Goal: Task Accomplishment & Management: Manage account settings

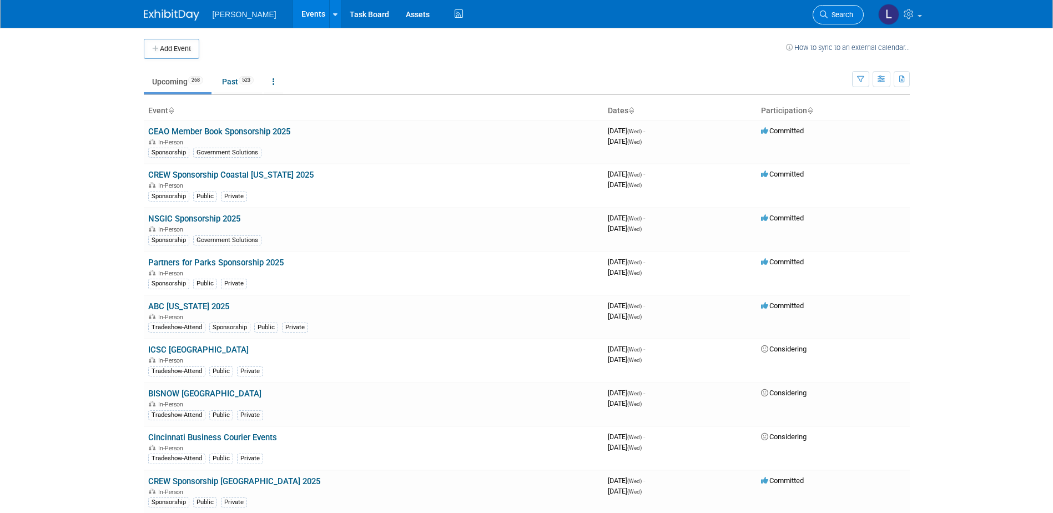
click at [830, 18] on span "Search" at bounding box center [841, 15] width 26 height 8
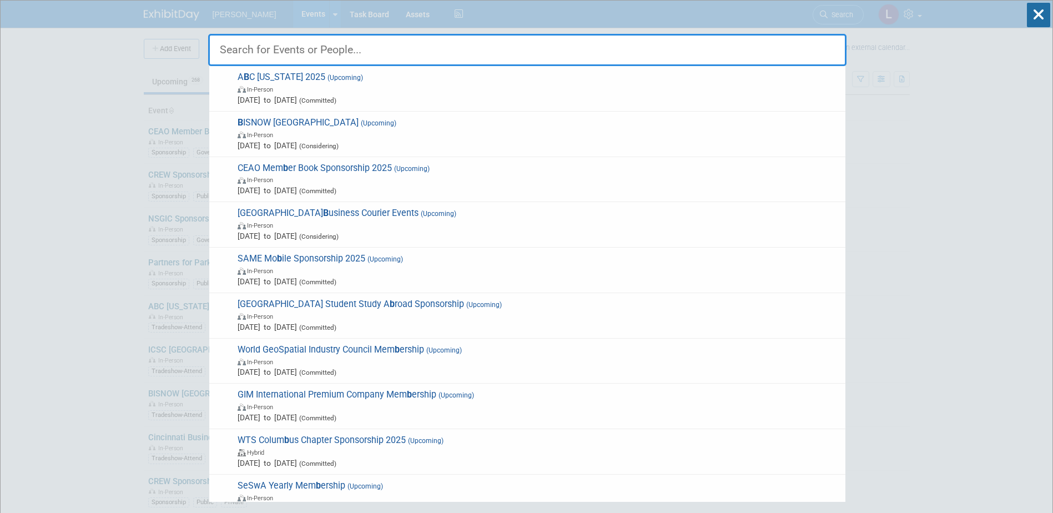
type input "b"
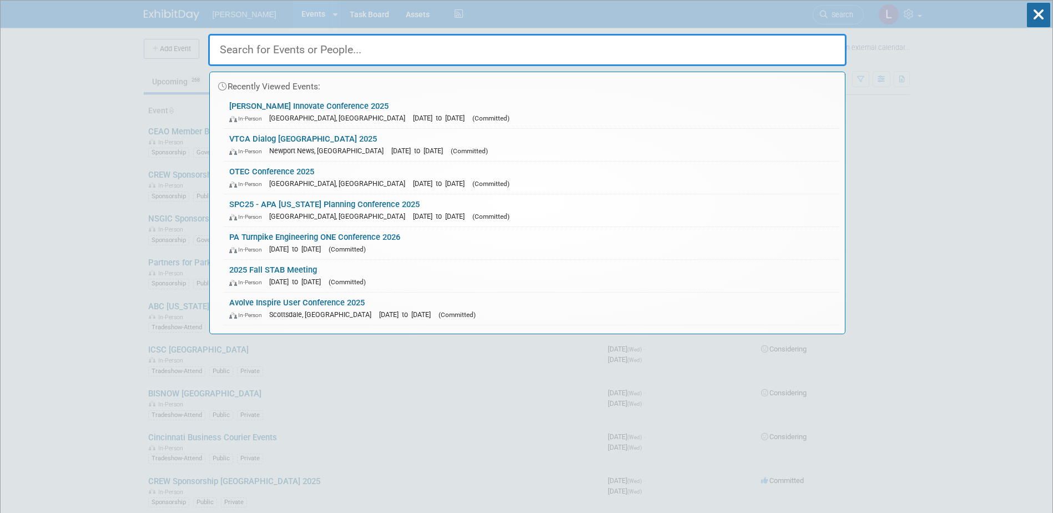
paste input "Design-Build Institute of America Annual Conference"
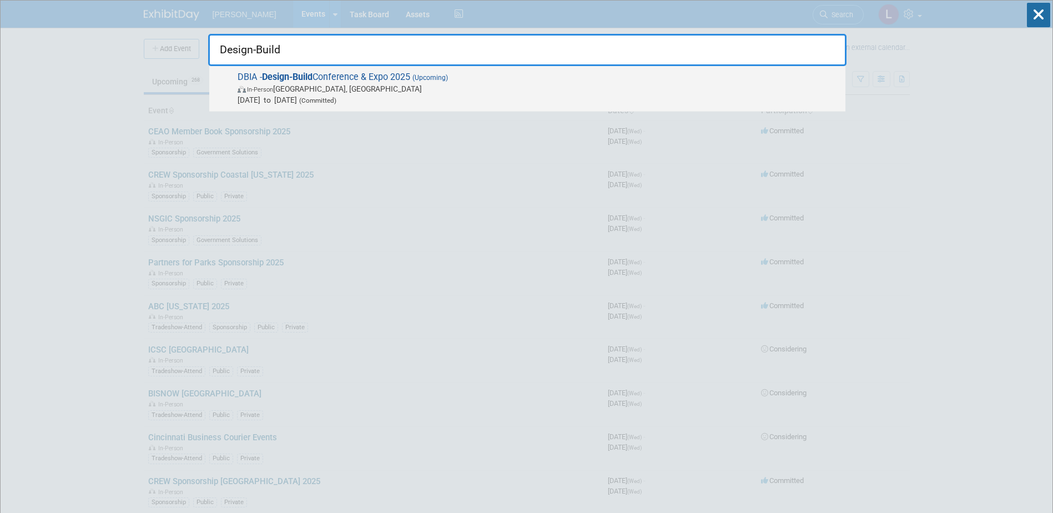
type input "Design-Build"
click at [417, 95] on span "Nov 5, 2025 to Nov 7, 2025 (Committed)" at bounding box center [539, 99] width 602 height 11
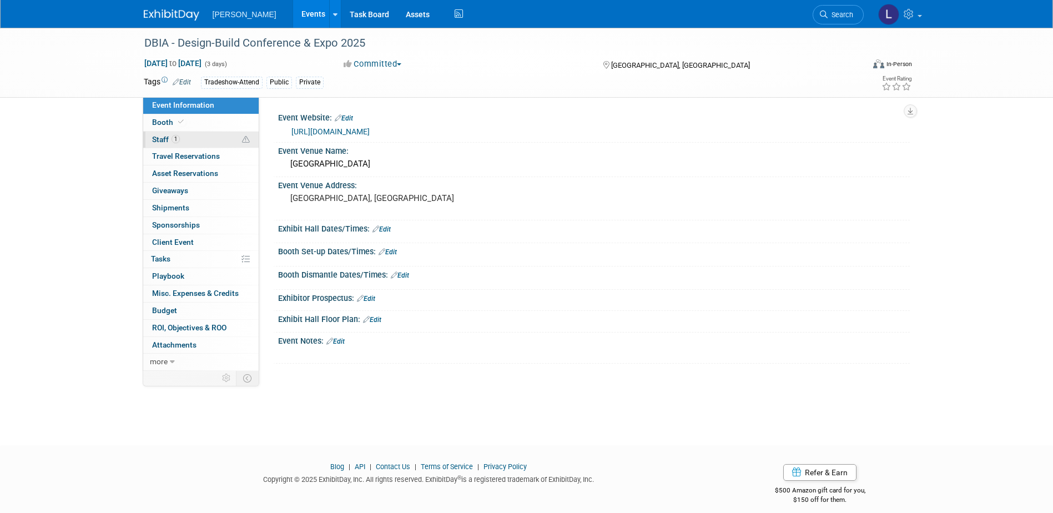
click at [169, 135] on span "Staff 1" at bounding box center [166, 139] width 28 height 9
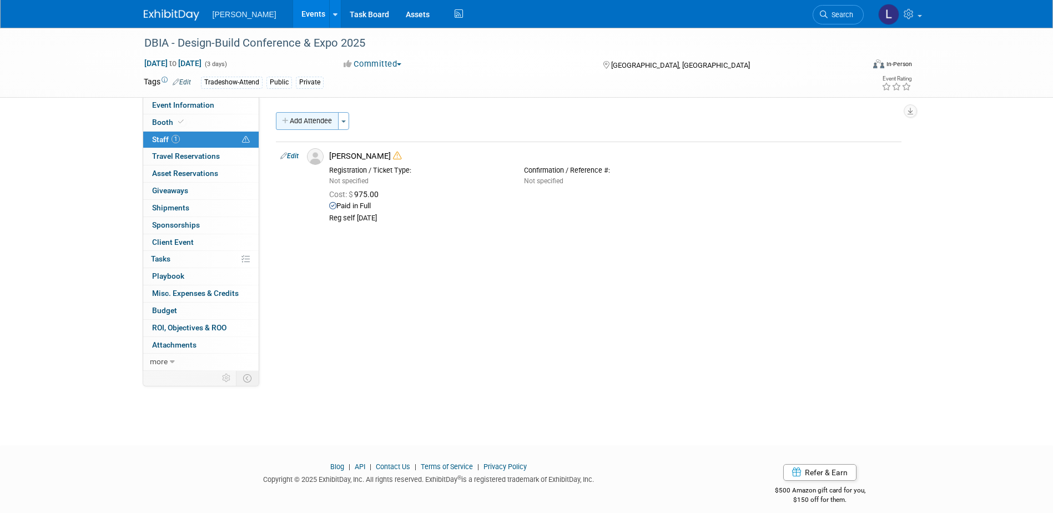
click at [311, 122] on button "Add Attendee" at bounding box center [307, 121] width 63 height 18
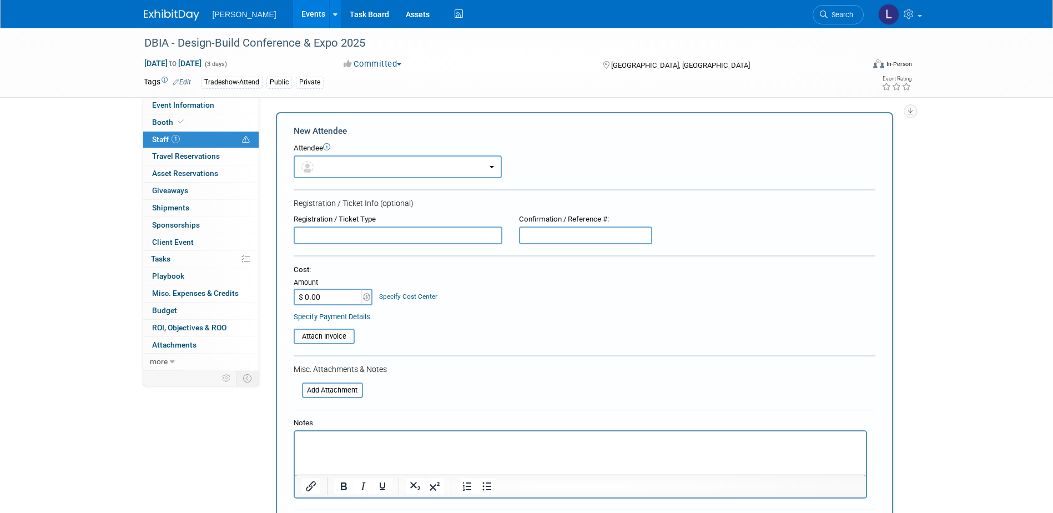
click at [342, 447] on html at bounding box center [579, 439] width 571 height 16
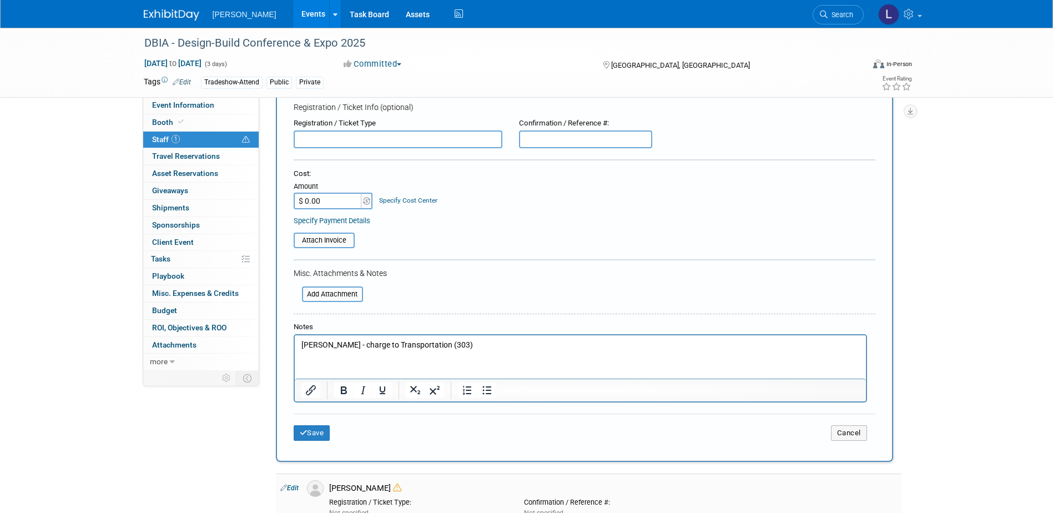
scroll to position [167, 0]
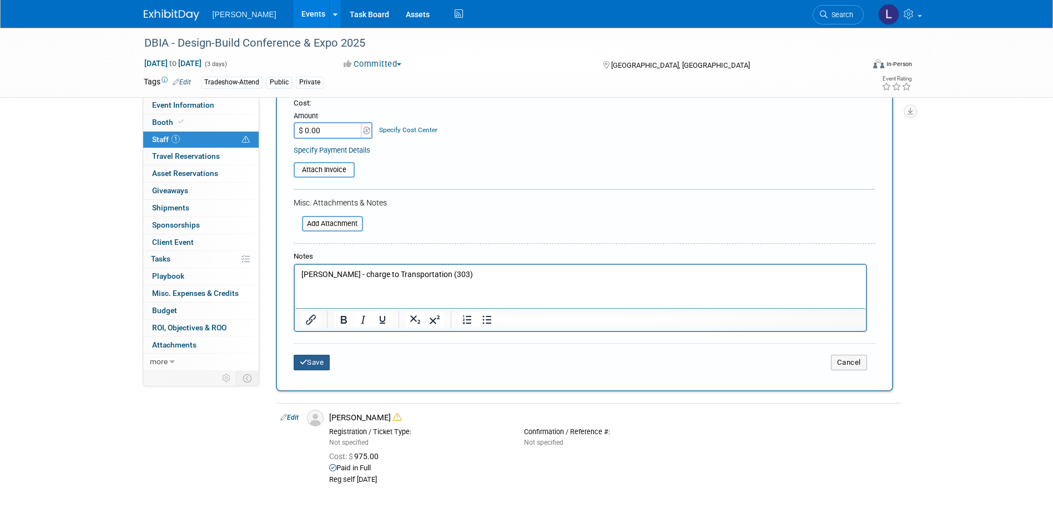
click at [322, 364] on button "Save" at bounding box center [312, 363] width 37 height 16
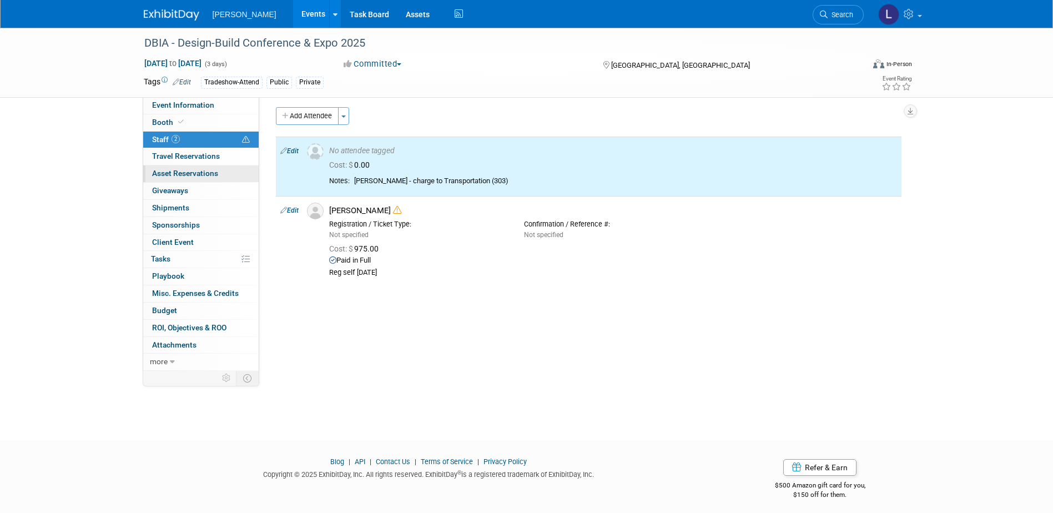
scroll to position [0, 0]
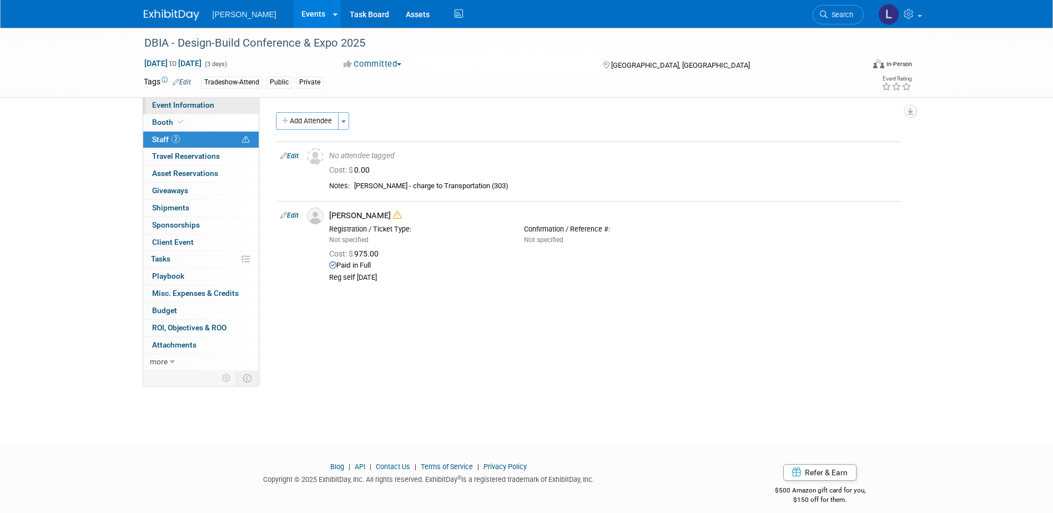
click at [173, 110] on link "Event Information" at bounding box center [200, 105] width 115 height 17
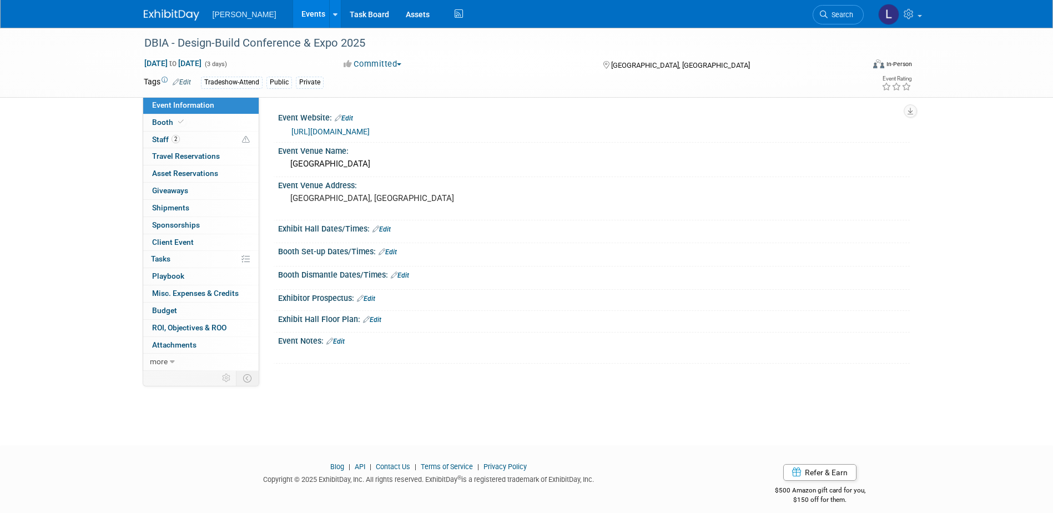
click at [337, 129] on link "[URL][DOMAIN_NAME]" at bounding box center [330, 131] width 78 height 9
click at [165, 136] on span "Staff 2" at bounding box center [166, 139] width 28 height 9
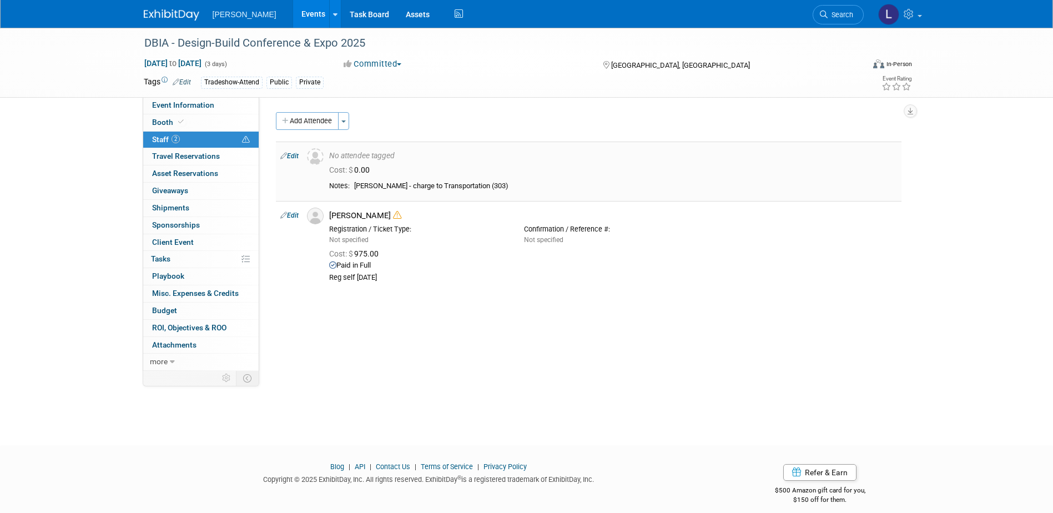
click at [296, 155] on link "Edit" at bounding box center [289, 156] width 18 height 8
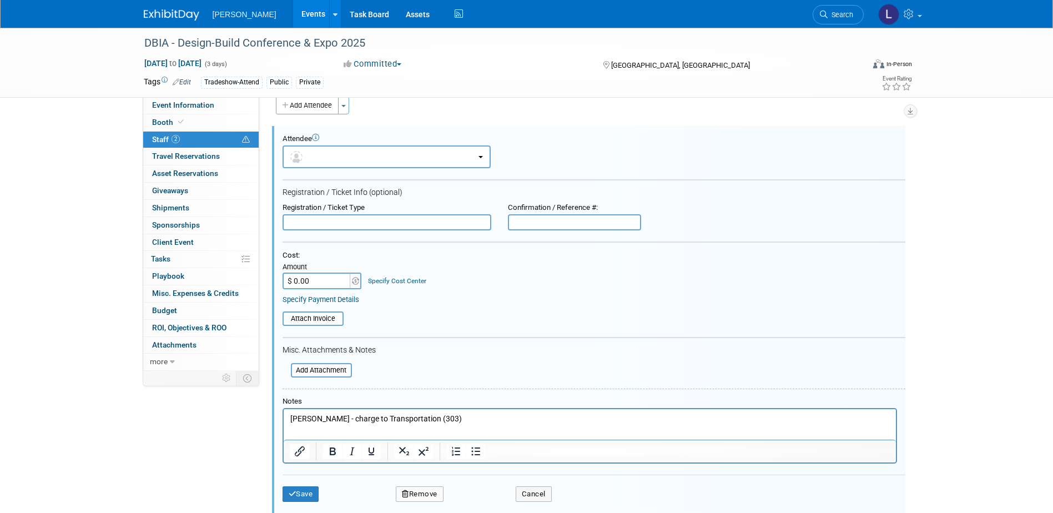
scroll to position [182, 0]
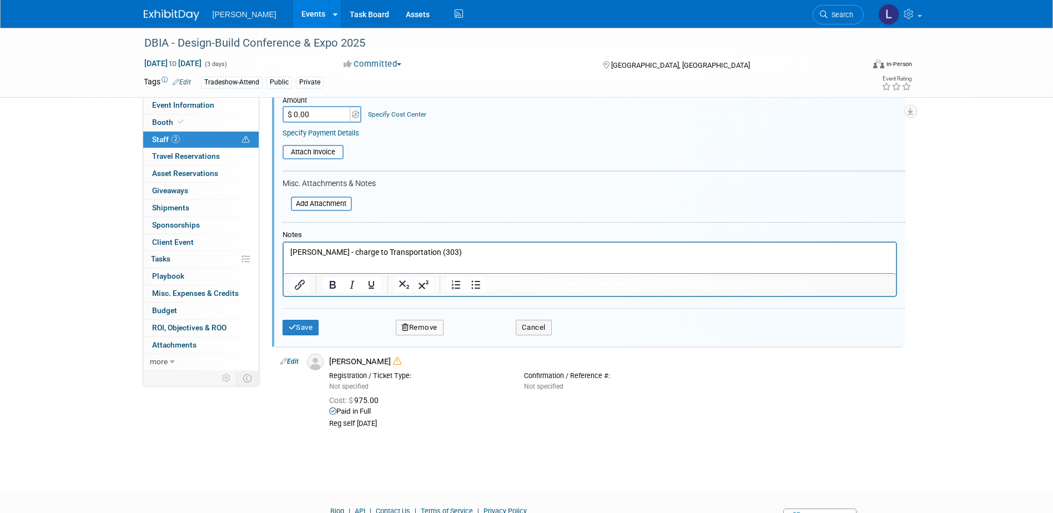
click at [396, 258] on html "[PERSON_NAME] - charge to Transportation (303)" at bounding box center [589, 251] width 612 height 16
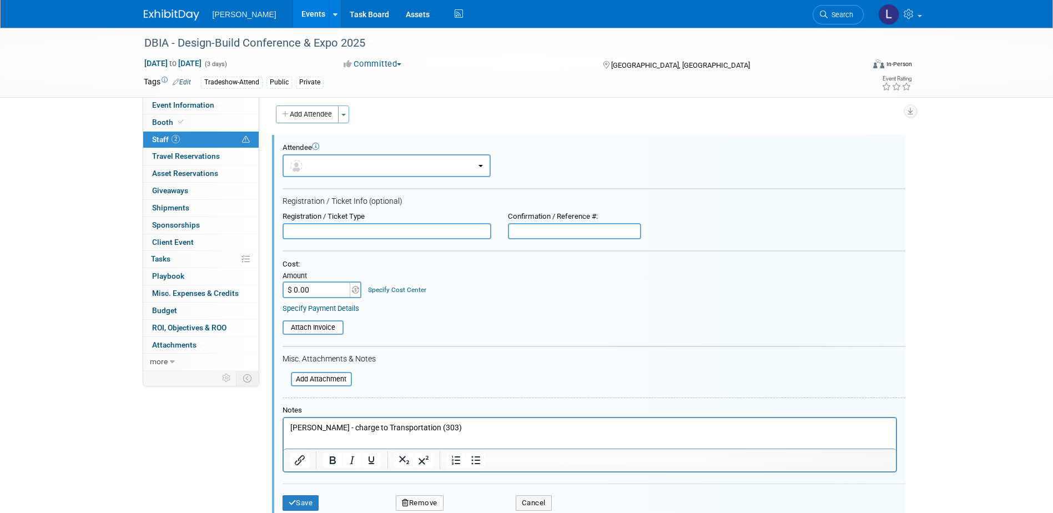
scroll to position [0, 0]
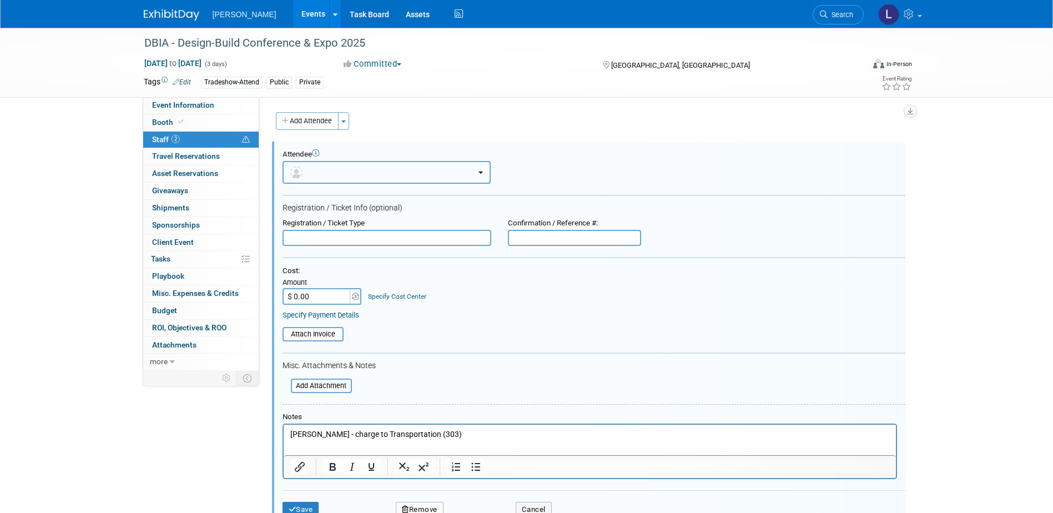
click at [345, 175] on button "button" at bounding box center [386, 172] width 208 height 23
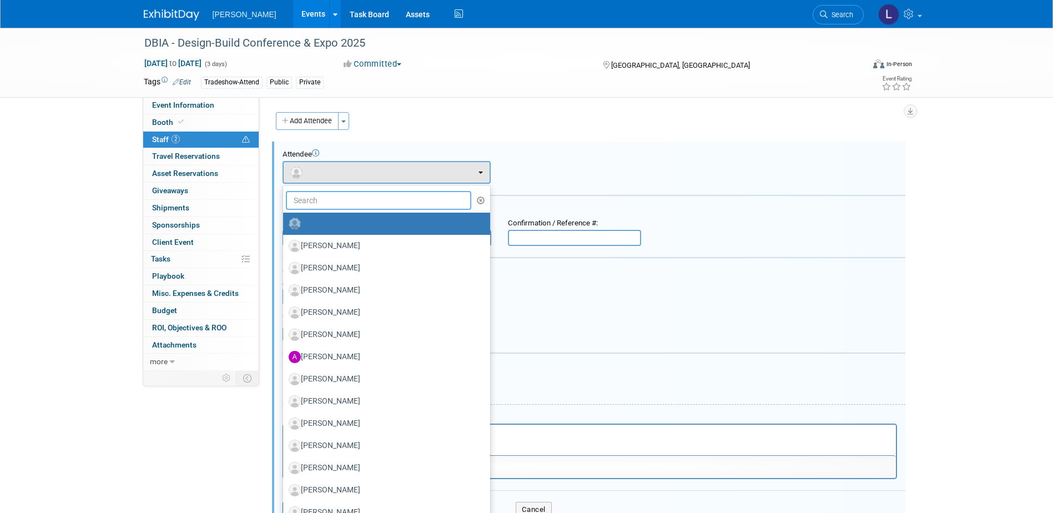
click at [342, 195] on input "text" at bounding box center [379, 200] width 186 height 19
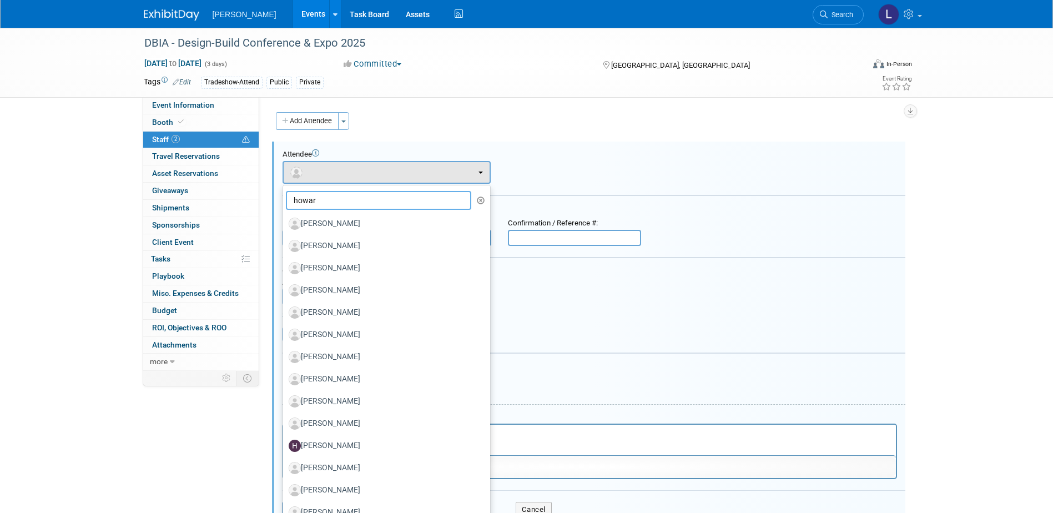
type input "[PERSON_NAME]"
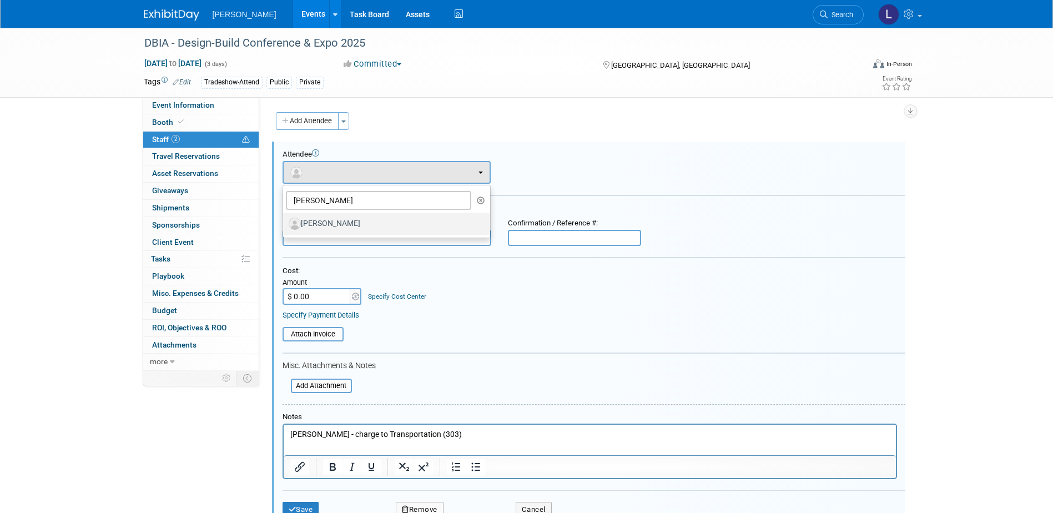
click at [337, 225] on label "[PERSON_NAME]" at bounding box center [384, 224] width 190 height 18
click at [285, 225] on input "[PERSON_NAME]" at bounding box center [281, 222] width 7 height 7
select select "c87e6716-b60c-4d89-ba8b-b2e52fab4e5b"
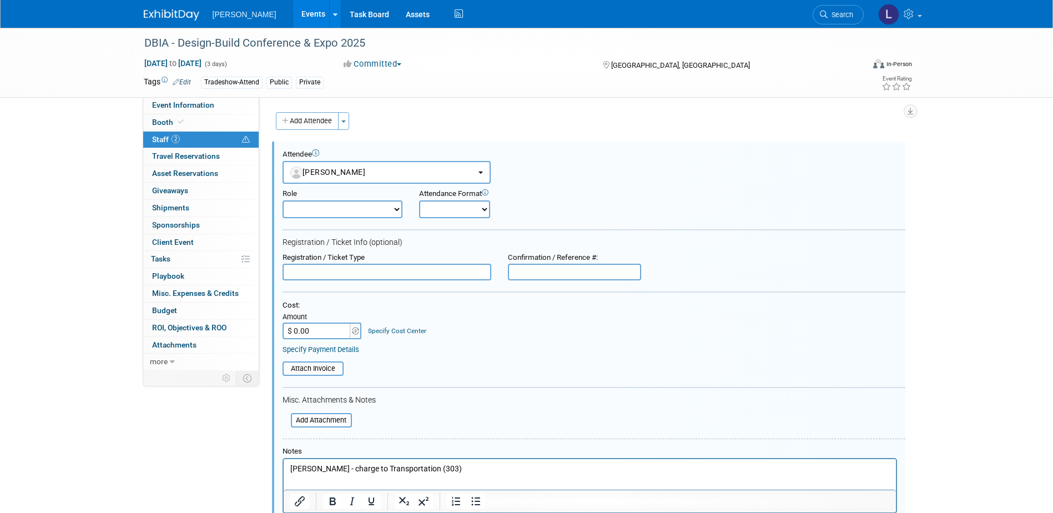
click at [345, 465] on p "[PERSON_NAME] - charge to Transportation (303)" at bounding box center [589, 468] width 599 height 11
drag, startPoint x: 346, startPoint y: 465, endPoint x: 264, endPoint y: 458, distance: 82.4
click at [283, 459] on html "[PERSON_NAME] - charge to Transportation (303)" at bounding box center [589, 467] width 612 height 16
click at [350, 467] on p "[PERSON_NAME] - charge to Transportation (303)" at bounding box center [589, 468] width 599 height 11
click at [316, 276] on input "text" at bounding box center [386, 272] width 209 height 17
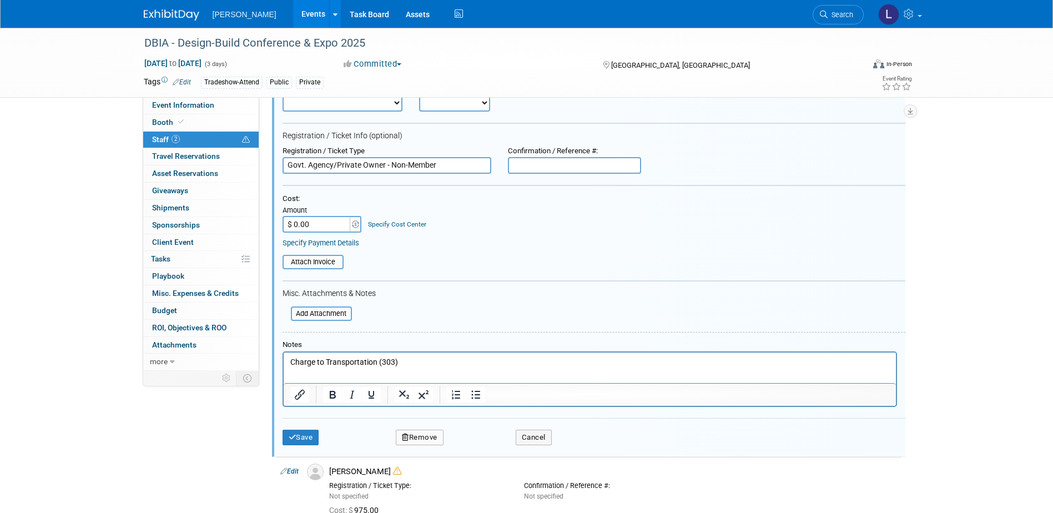
scroll to position [111, 0]
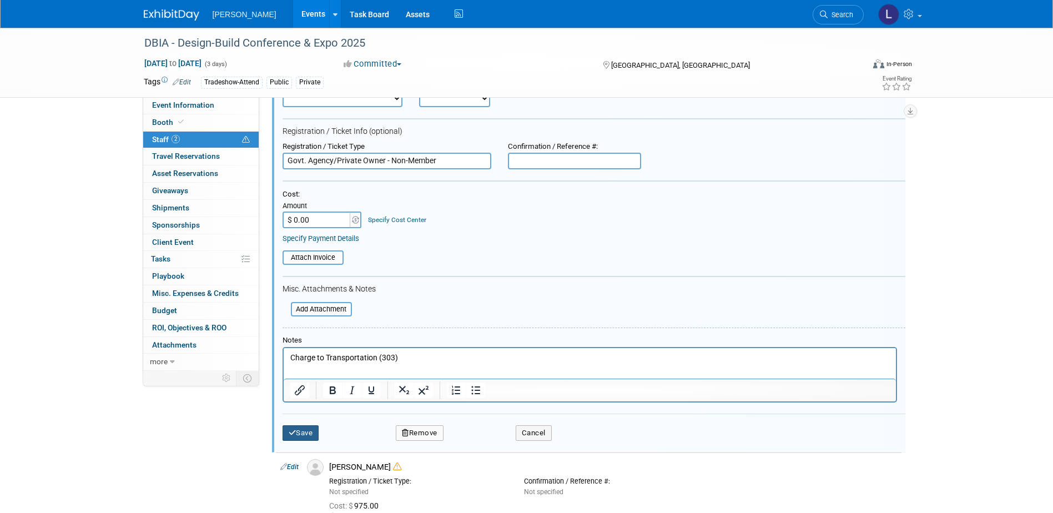
type input "Govt. Agency/Private Owner - Non-Member"
click at [310, 433] on button "Save" at bounding box center [300, 433] width 37 height 16
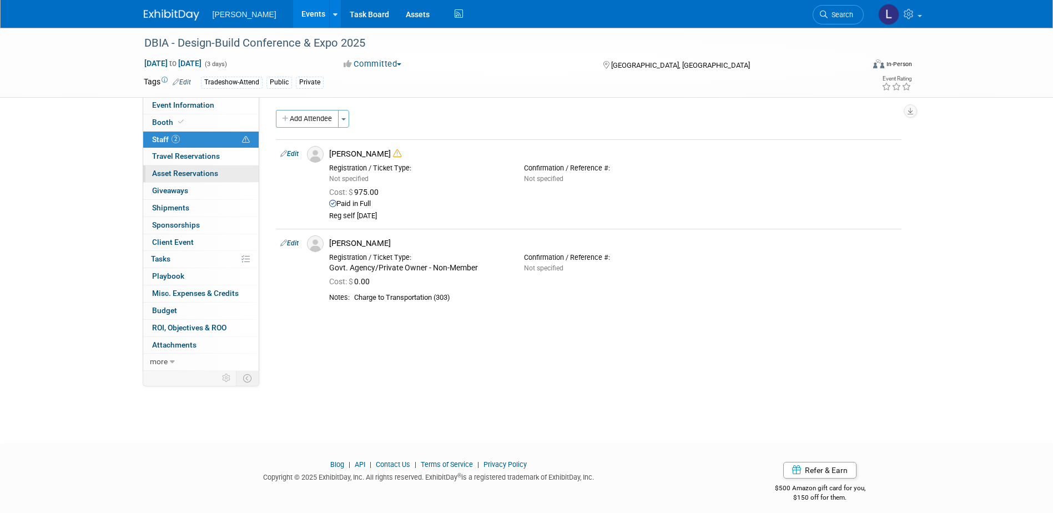
scroll to position [0, 0]
click at [164, 255] on span "Tasks 0%" at bounding box center [160, 258] width 19 height 9
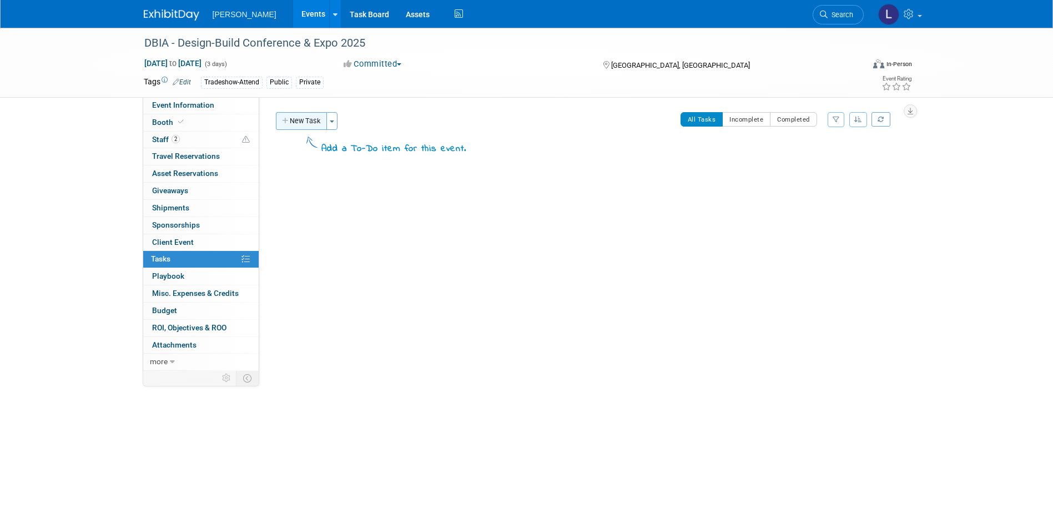
click at [306, 124] on button "New Task" at bounding box center [301, 121] width 51 height 18
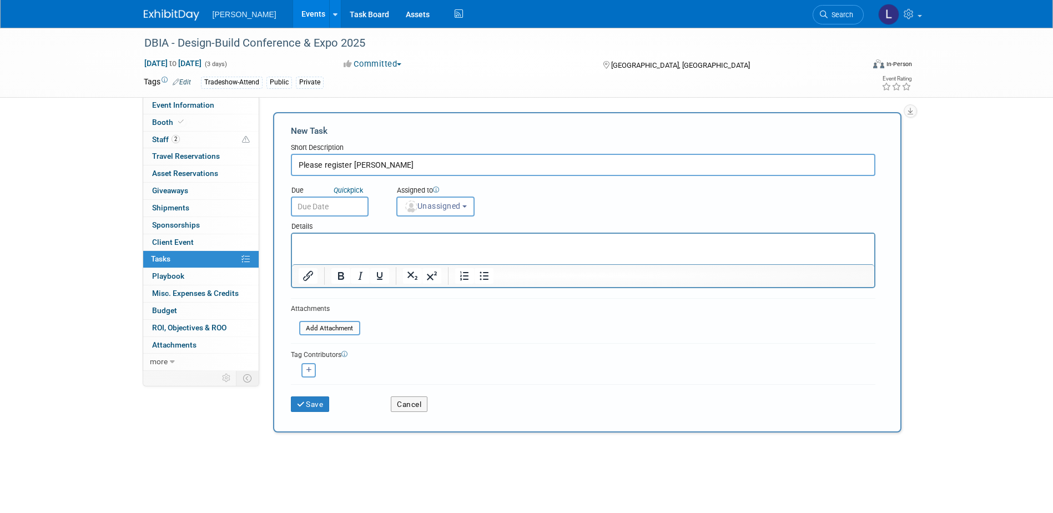
type input "Please register [PERSON_NAME]"
click at [362, 240] on p "Rich Text Area. Press ALT-0 for help." at bounding box center [582, 243] width 569 height 11
click at [412, 203] on img "button" at bounding box center [411, 206] width 12 height 12
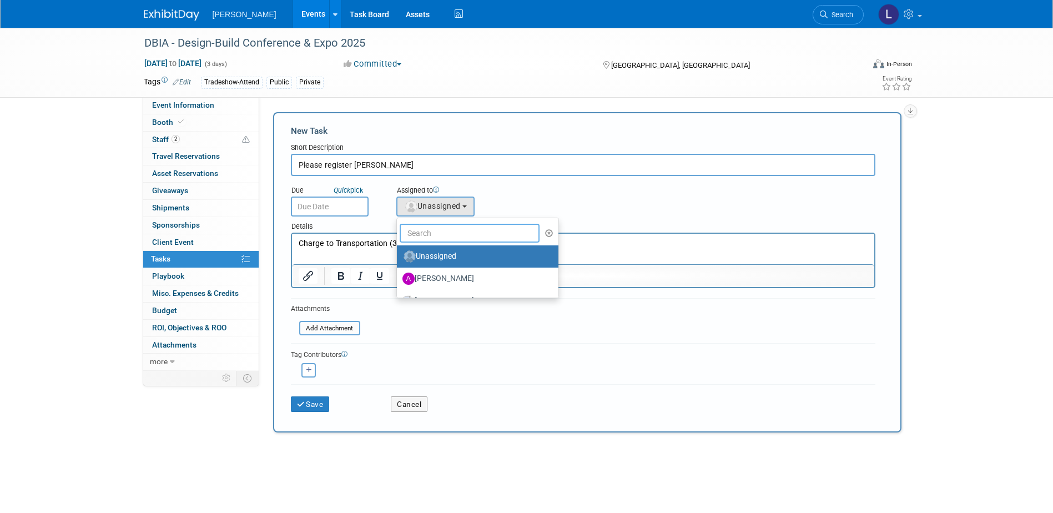
click at [422, 229] on input "text" at bounding box center [470, 233] width 140 height 19
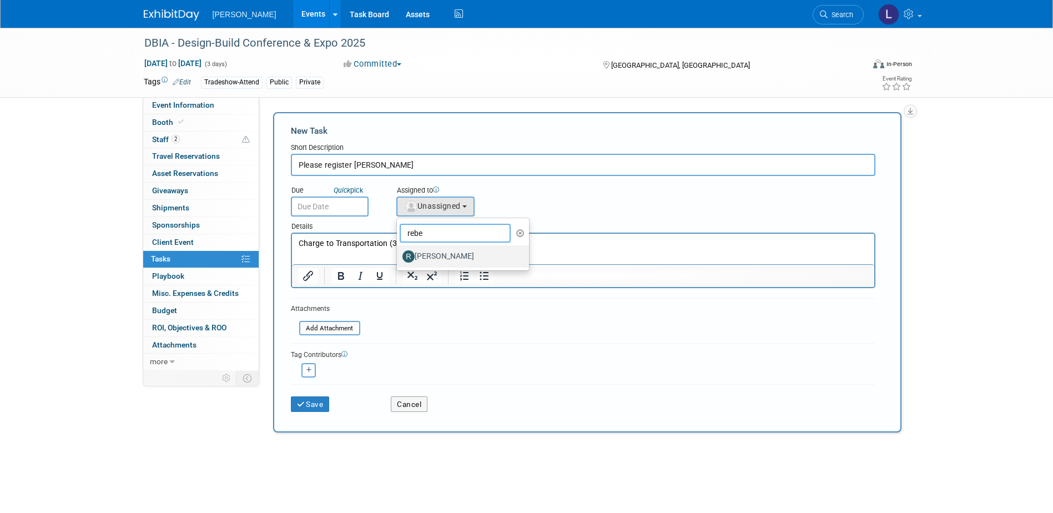
type input "rebe"
click at [440, 257] on label "[PERSON_NAME]" at bounding box center [460, 257] width 116 height 18
click at [398, 257] on input "[PERSON_NAME]" at bounding box center [394, 254] width 7 height 7
select select "844a177d-a181-44ff-a72a-5731d68e4351"
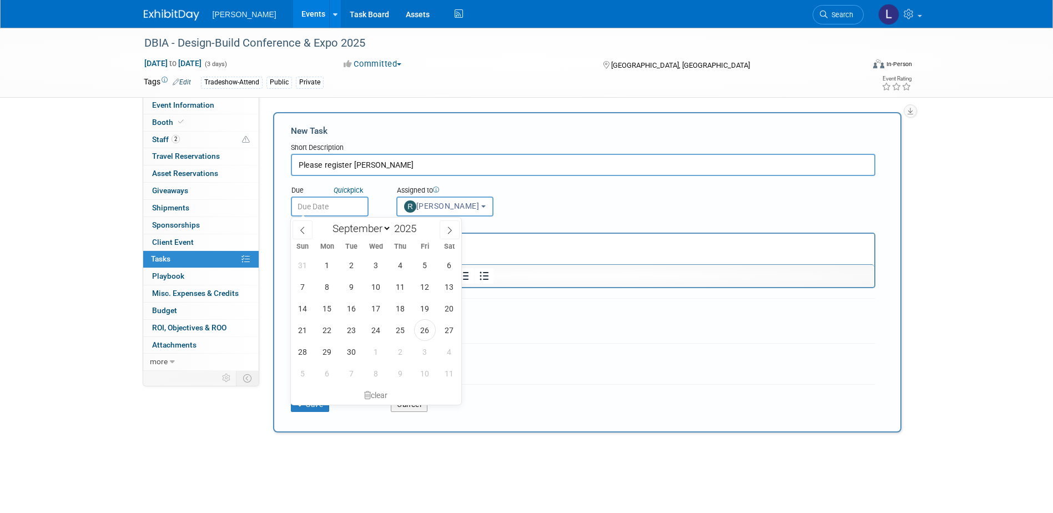
click at [325, 203] on input "text" at bounding box center [330, 206] width 78 height 20
click at [392, 349] on span "2" at bounding box center [401, 352] width 22 height 22
type input "[DATE]"
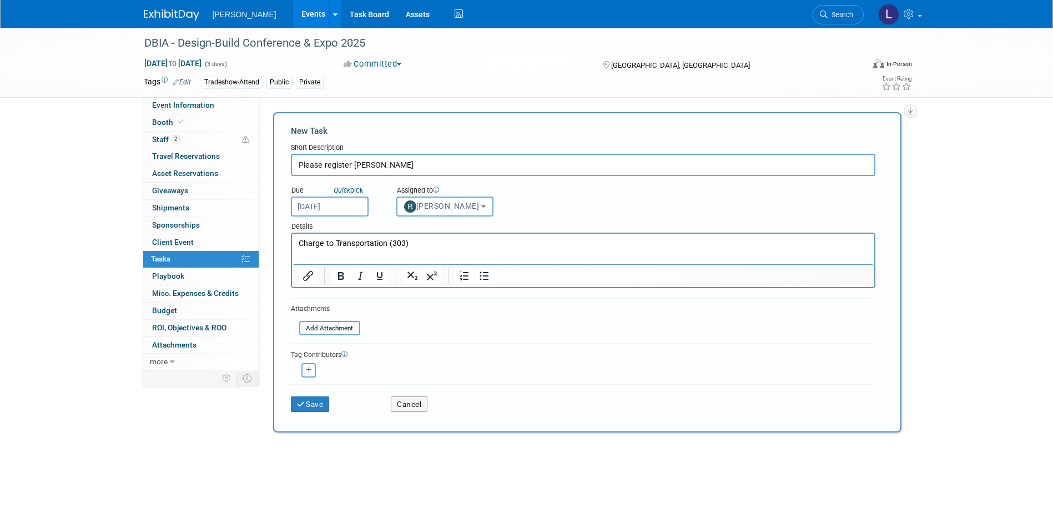
click at [310, 370] on icon "button" at bounding box center [309, 370] width 6 height 6
select select
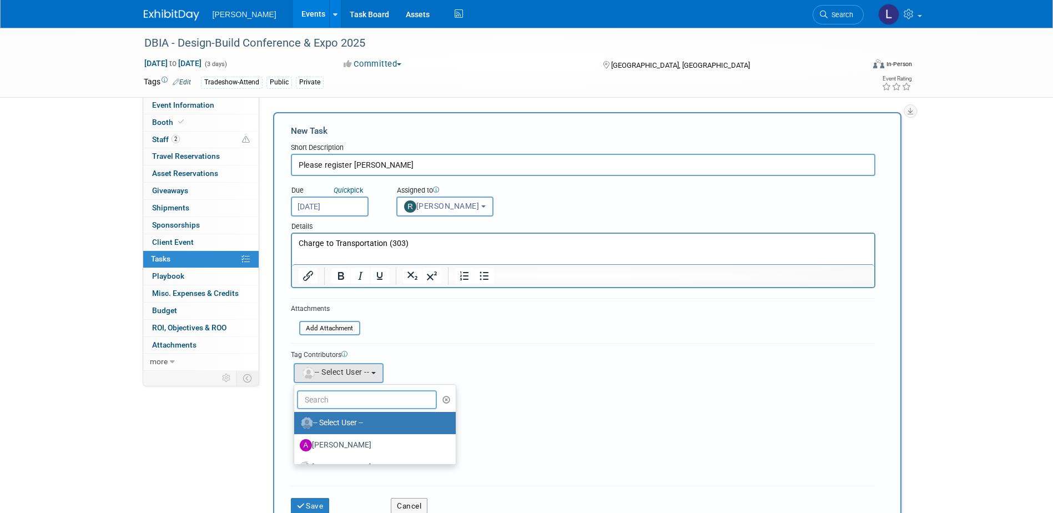
click at [310, 406] on input "text" at bounding box center [367, 399] width 140 height 19
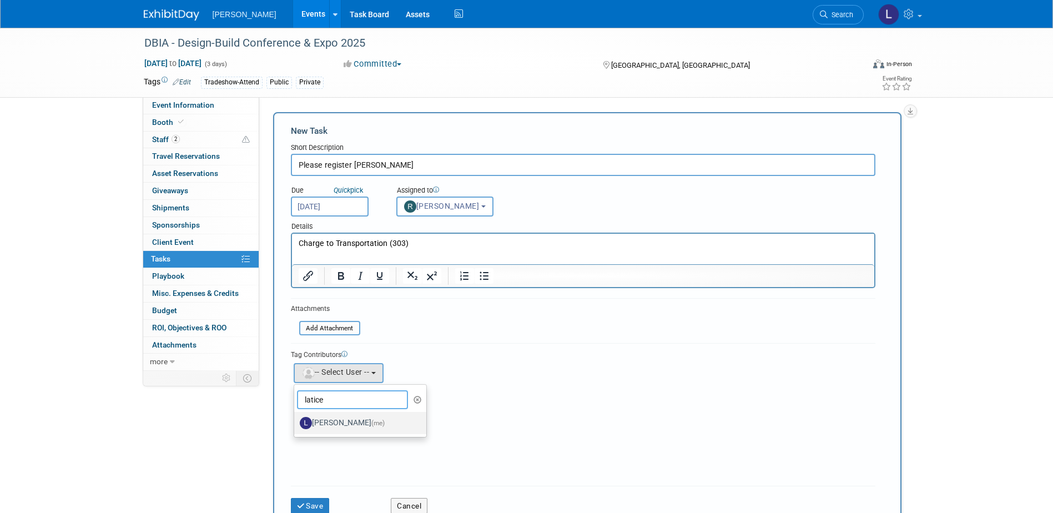
type input "latice"
click at [319, 431] on label "[PERSON_NAME] (me)" at bounding box center [358, 423] width 116 height 18
click at [296, 425] on input "[PERSON_NAME] (me)" at bounding box center [292, 421] width 7 height 7
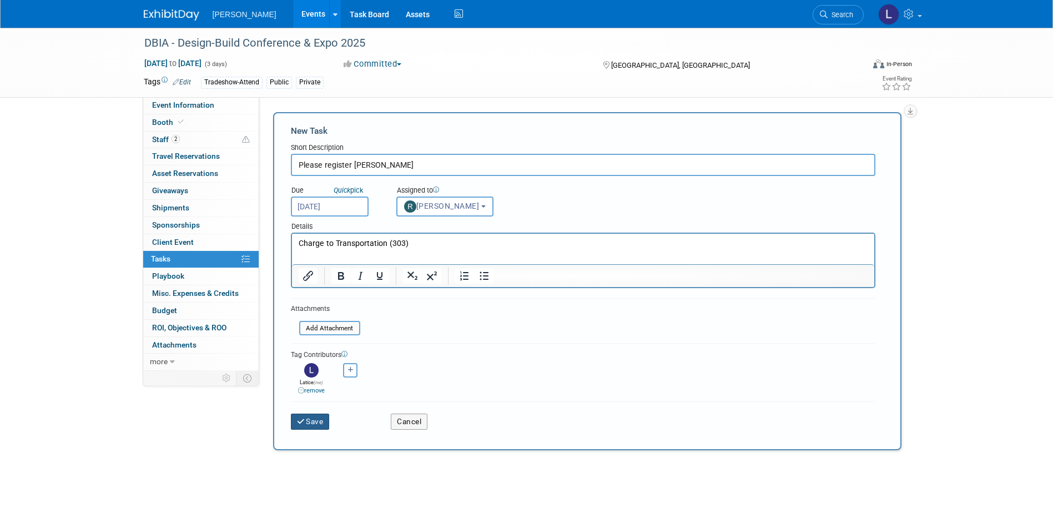
click at [306, 424] on button "Save" at bounding box center [310, 421] width 39 height 16
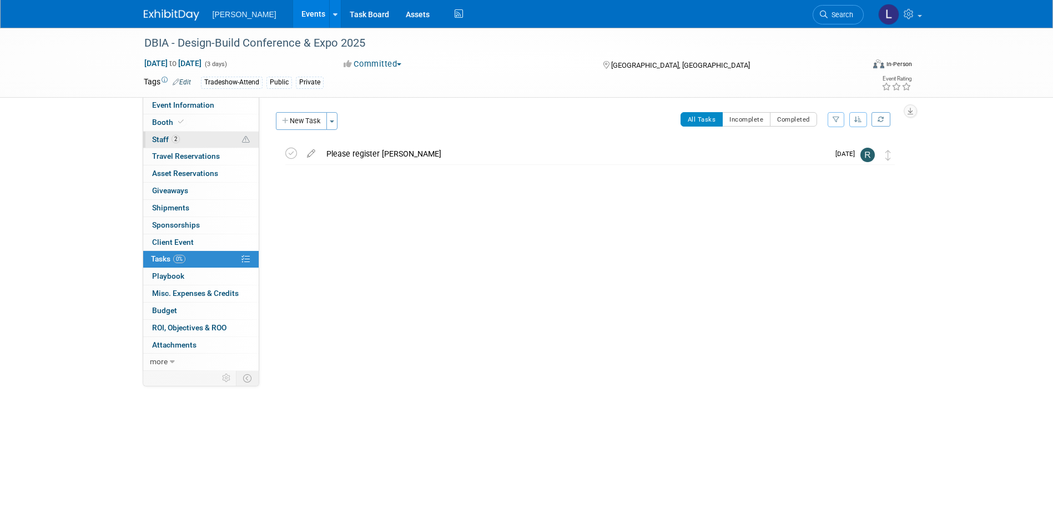
click at [166, 140] on span "Staff 2" at bounding box center [166, 139] width 28 height 9
